Goal: Find specific page/section: Find specific page/section

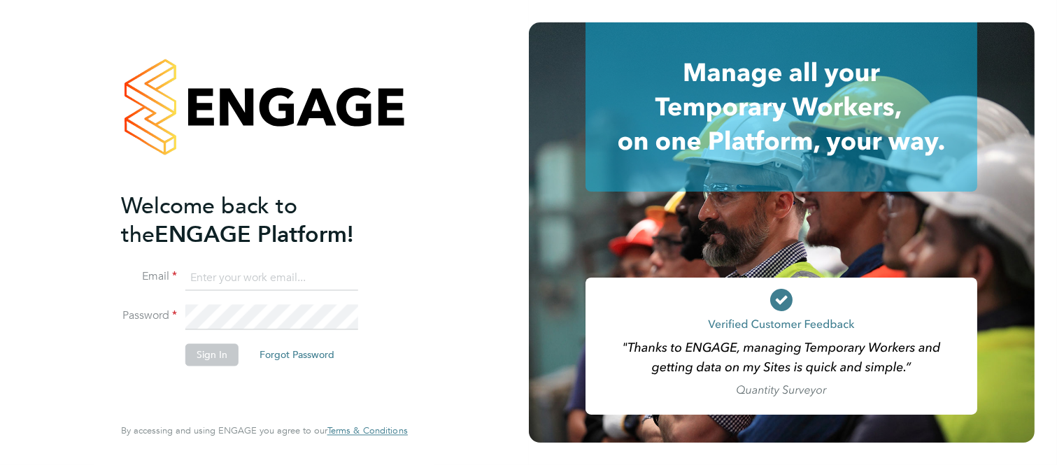
type input "martin@stallionrecruitment.com"
click at [213, 353] on button "Sign In" at bounding box center [211, 355] width 53 height 22
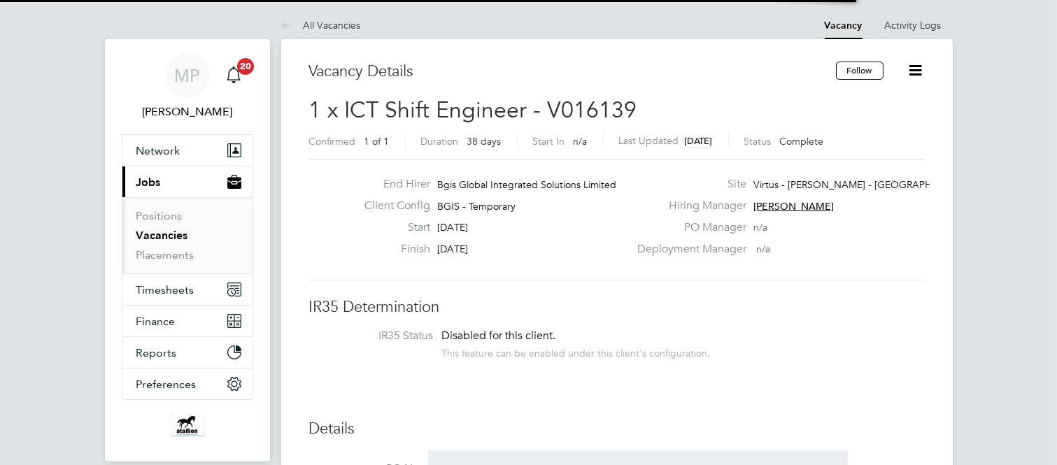
scroll to position [41, 98]
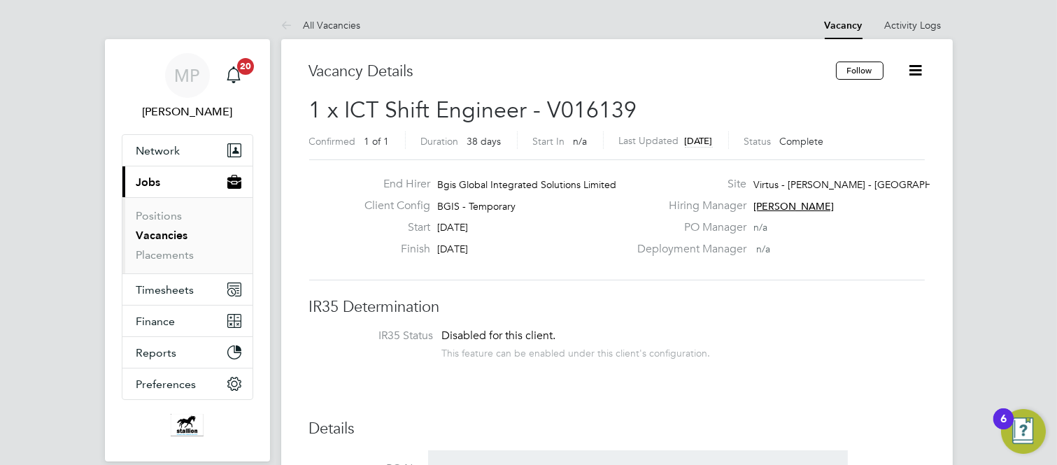
click at [159, 235] on link "Vacancies" at bounding box center [162, 235] width 52 height 13
